Goal: Book appointment/travel/reservation

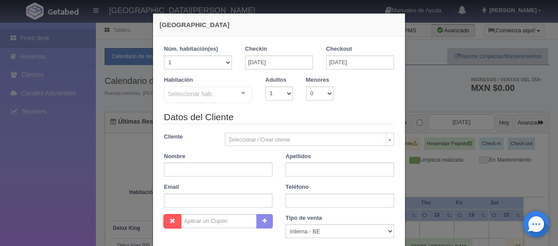
click at [234, 92] on div "Seleccionar hab. SUITE SUITE - Sin asignar SUITE 301 Habitación Personas con Mo…" at bounding box center [208, 94] width 89 height 17
click at [239, 92] on div at bounding box center [243, 93] width 17 height 13
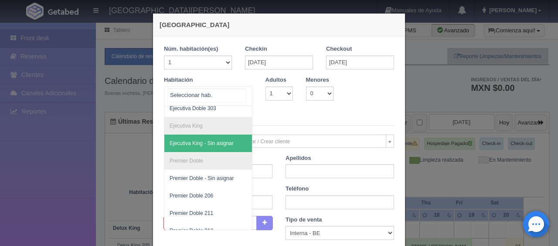
scroll to position [127, 0]
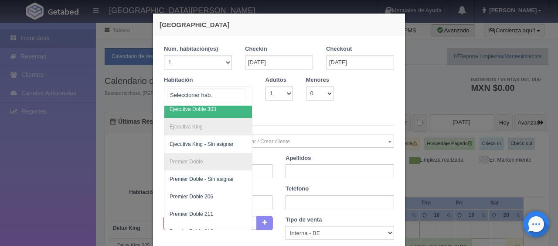
click at [220, 113] on span "Ejecutiva Doble 303" at bounding box center [237, 108] width 147 height 17
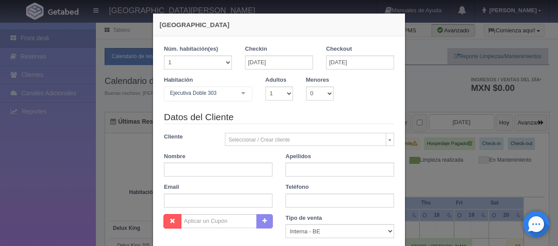
checkbox input "false"
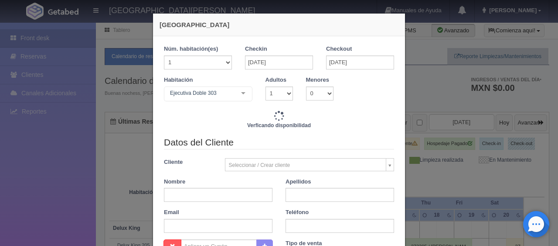
type input "3897.00"
checkbox input "false"
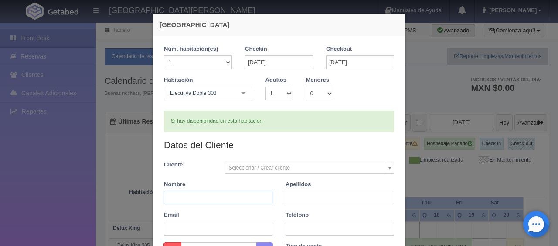
click at [230, 192] on input "text" at bounding box center [218, 197] width 109 height 14
type input "[PERSON_NAME]"
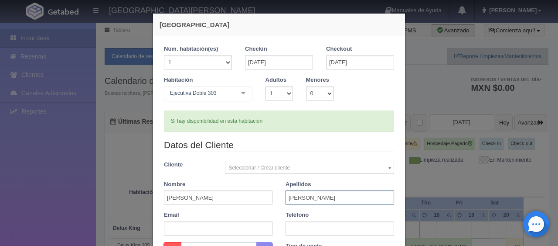
type input "[PERSON_NAME]"
click at [309, 225] on input "text" at bounding box center [340, 228] width 109 height 14
paste input "52 1 55 8767 0243"
type input "52 1 55 8767 0243"
click at [281, 206] on div "Datos del Cliente Cliente Seleccionar / Crear cliente Nuevo Cliente [PERSON_NAM…" at bounding box center [278, 189] width 243 height 103
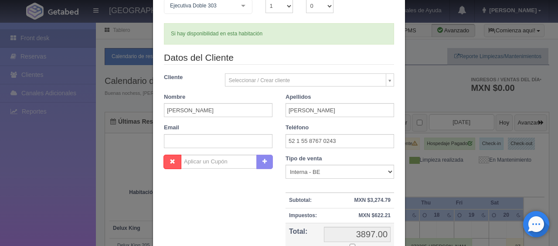
scroll to position [131, 0]
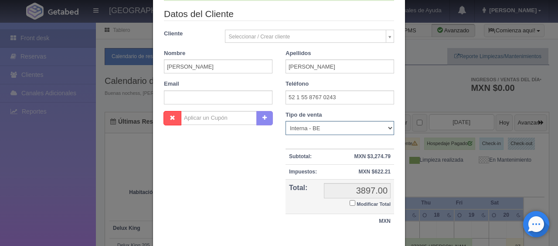
click at [324, 128] on select "Correo Electronico Interna - BE Llamada OTA Externa Otro WALK IN" at bounding box center [340, 128] width 109 height 14
select select "phone"
click at [286, 121] on select "Correo Electronico Interna - BE Llamada OTA Externa Otro WALK IN" at bounding box center [340, 128] width 109 height 14
click at [258, 191] on div "Nombre Cupón : Descuentos : Tipo de venta Correo Electronico Interna - BE Llama…" at bounding box center [278, 174] width 243 height 127
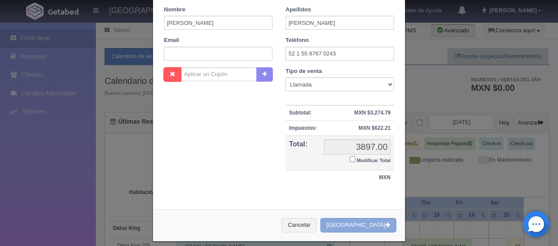
click at [353, 224] on button "[GEOGRAPHIC_DATA]" at bounding box center [359, 225] width 76 height 14
